Goal: Transaction & Acquisition: Purchase product/service

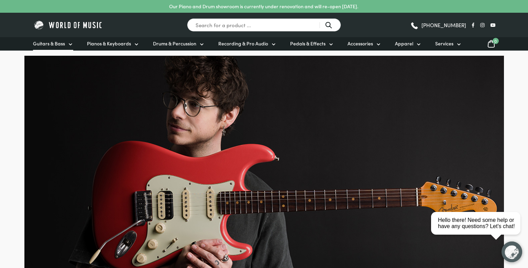
click at [50, 43] on span "Guitars & Bass" at bounding box center [49, 43] width 32 height 7
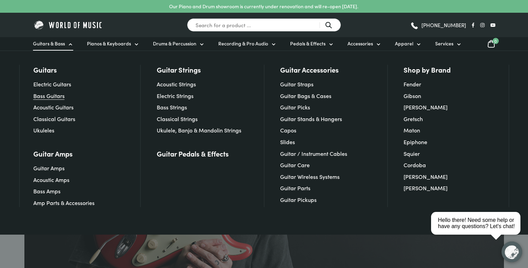
click at [51, 97] on link "Bass Guitars" at bounding box center [48, 96] width 31 height 8
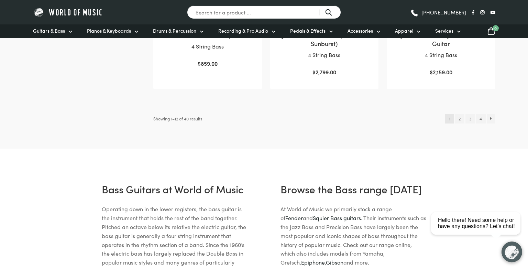
scroll to position [798, 0]
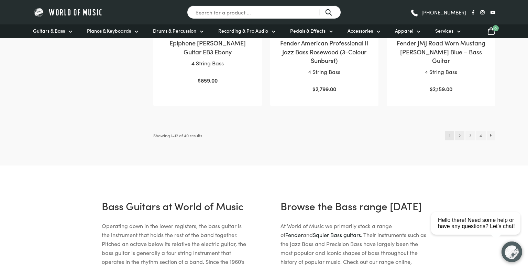
click at [459, 131] on link "2" at bounding box center [459, 136] width 9 height 10
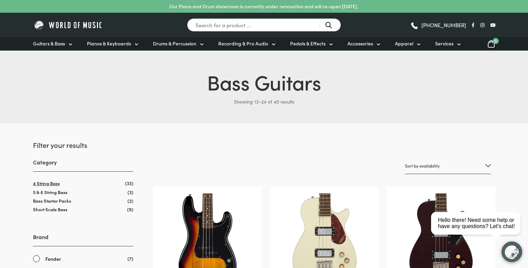
click at [56, 184] on link "4 String Bass" at bounding box center [46, 183] width 27 height 7
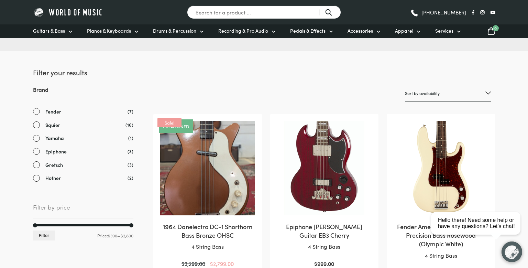
click at [35, 112] on link "Fender" at bounding box center [83, 112] width 100 height 8
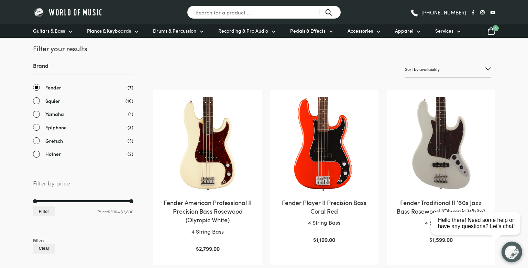
scroll to position [109, 0]
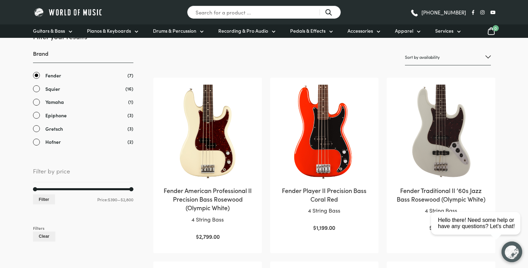
click at [207, 135] on img at bounding box center [207, 132] width 94 height 94
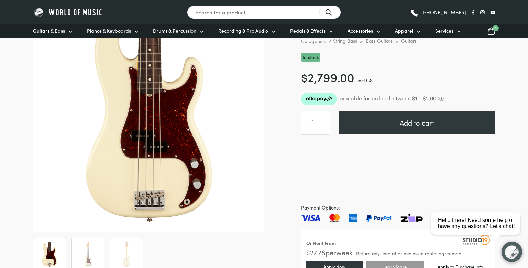
scroll to position [181, 0]
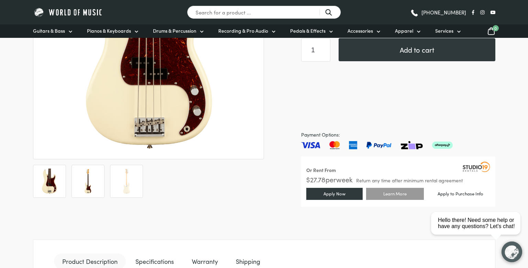
click at [86, 188] on img at bounding box center [87, 180] width 25 height 25
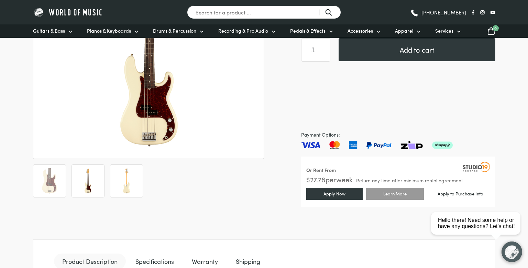
click at [129, 184] on img at bounding box center [126, 180] width 25 height 25
